Goal: Task Accomplishment & Management: Manage account settings

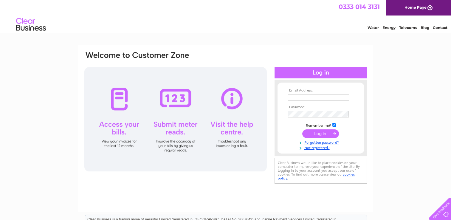
type input "mp870699@gmail.com"
drag, startPoint x: 0, startPoint y: 0, endPoint x: 314, endPoint y: 135, distance: 341.9
click at [314, 135] on input "submit" at bounding box center [320, 133] width 37 height 8
click at [327, 135] on input "submit" at bounding box center [320, 133] width 37 height 8
click at [311, 132] on input "submit" at bounding box center [320, 133] width 37 height 8
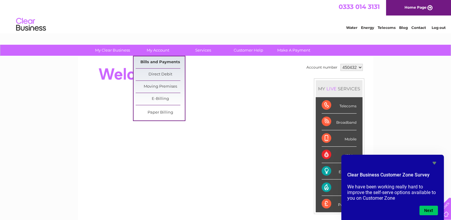
click at [159, 64] on link "Bills and Payments" at bounding box center [160, 62] width 49 height 12
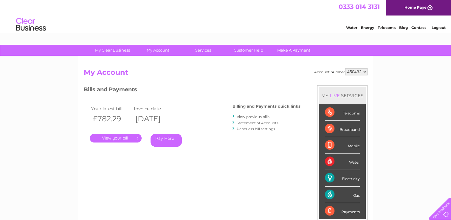
click at [259, 115] on link "View previous bills" at bounding box center [253, 116] width 33 height 4
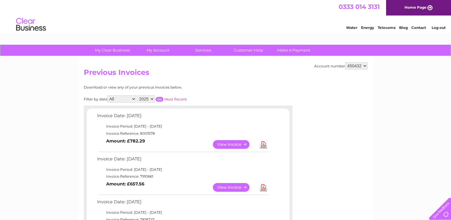
click at [261, 145] on link "Download" at bounding box center [263, 144] width 7 height 9
